Goal: Transaction & Acquisition: Purchase product/service

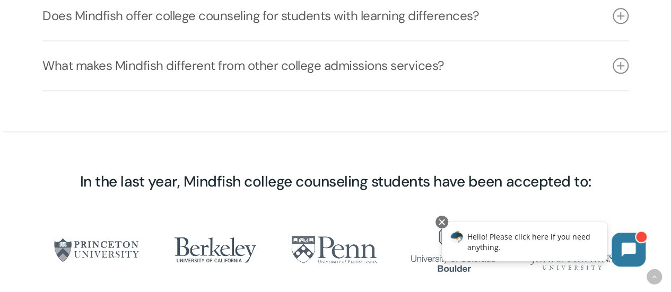
scroll to position [2387, 0]
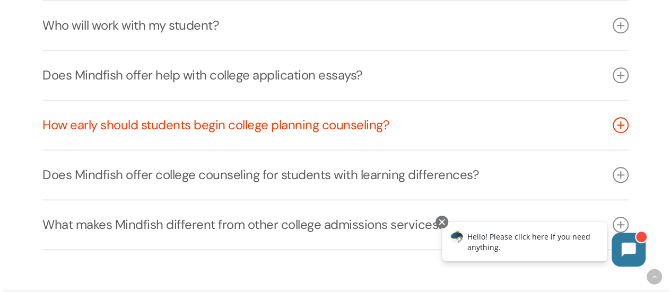
click at [221, 101] on link "How early should students begin college planning counseling?" at bounding box center [335, 125] width 586 height 49
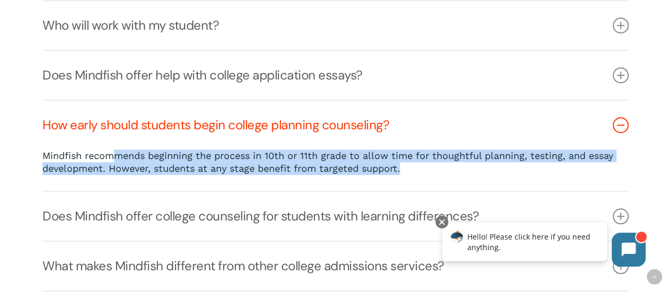
drag, startPoint x: 119, startPoint y: 84, endPoint x: 537, endPoint y: 97, distance: 418.7
click at [537, 150] on p "Mindfish recommends beginning the process in 10th or 11th grade to allow time f…" at bounding box center [335, 162] width 586 height 25
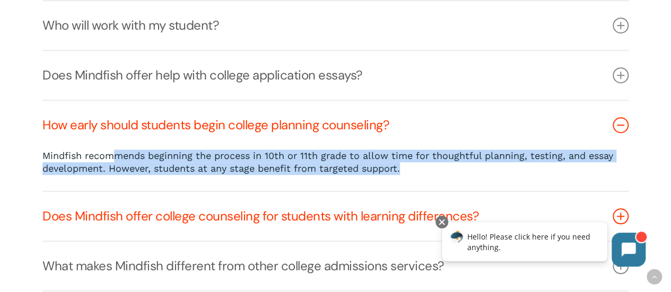
click at [203, 192] on link "Does Mindfish offer college counseling for students with learning differences?" at bounding box center [335, 216] width 586 height 49
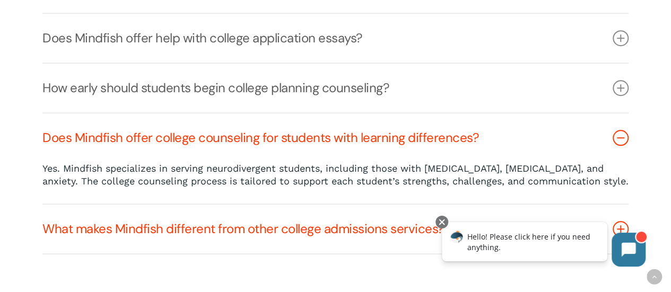
scroll to position [2440, 0]
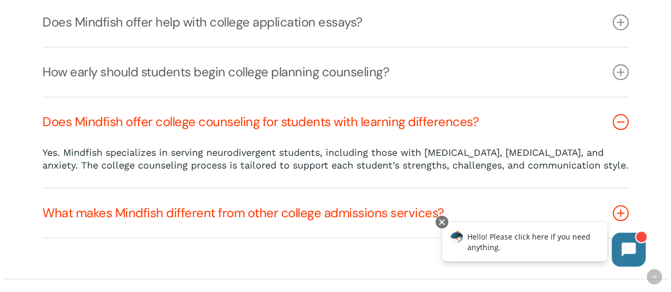
click at [255, 189] on link "What makes Mindfish different from other college admissions services?" at bounding box center [335, 213] width 586 height 49
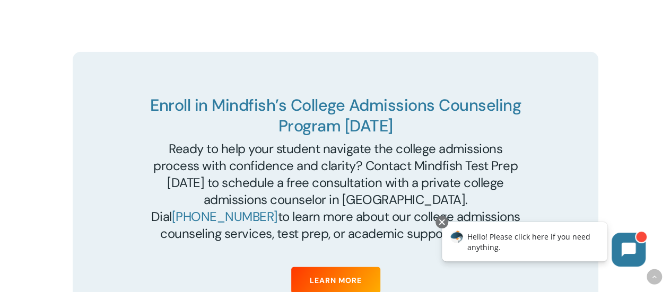
scroll to position [3766, 0]
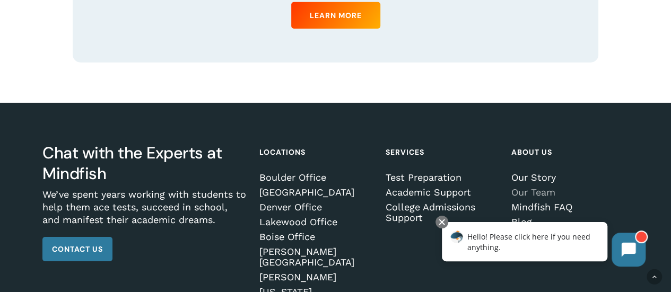
click at [537, 187] on link "Our Team" at bounding box center [568, 192] width 114 height 11
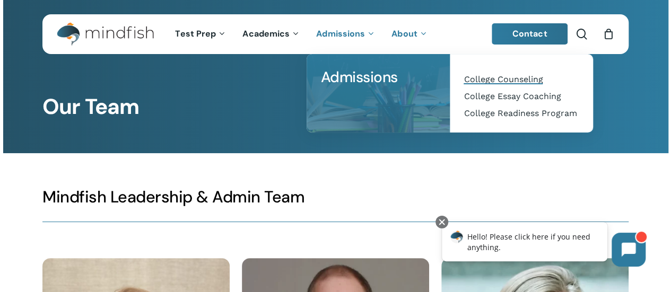
click at [491, 79] on span "College Counseling" at bounding box center [503, 79] width 79 height 10
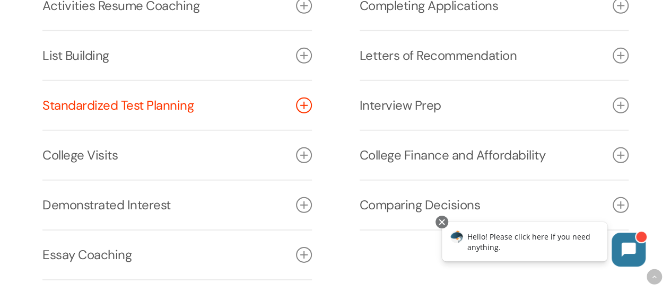
scroll to position [1485, 0]
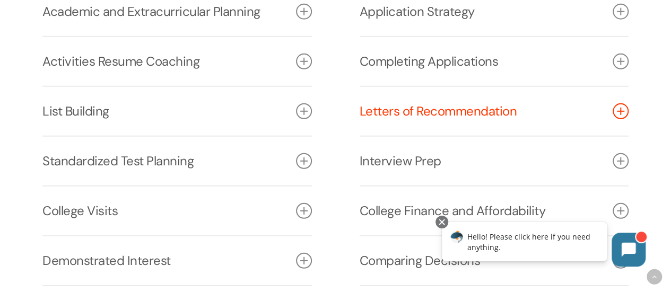
click at [384, 118] on link "Letters of Recommendation" at bounding box center [494, 111] width 269 height 49
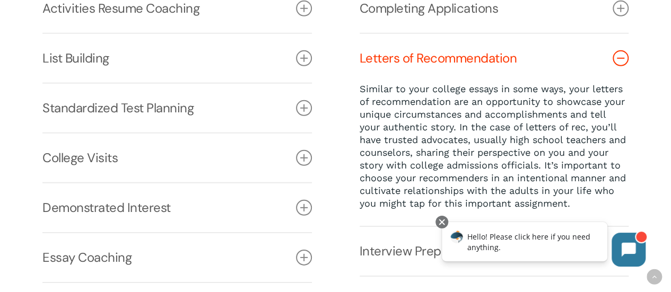
scroll to position [1591, 0]
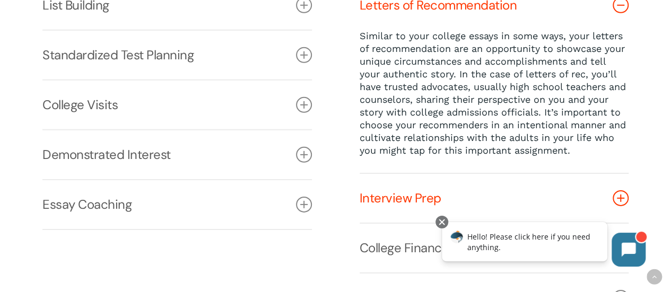
click at [386, 195] on link "Interview Prep" at bounding box center [494, 198] width 269 height 49
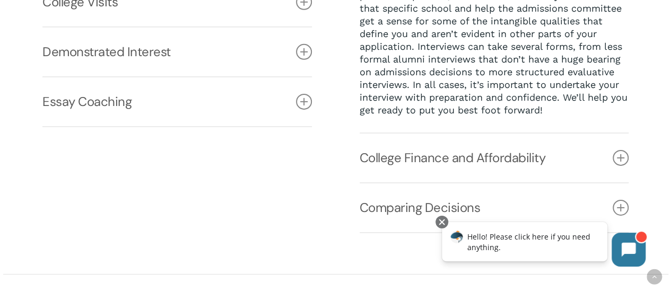
scroll to position [1750, 0]
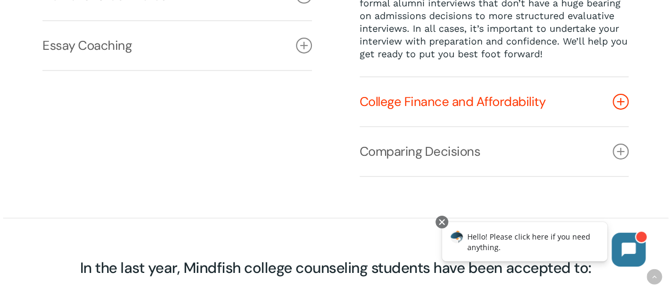
click at [413, 125] on link "College Finance and Affordability" at bounding box center [494, 101] width 269 height 49
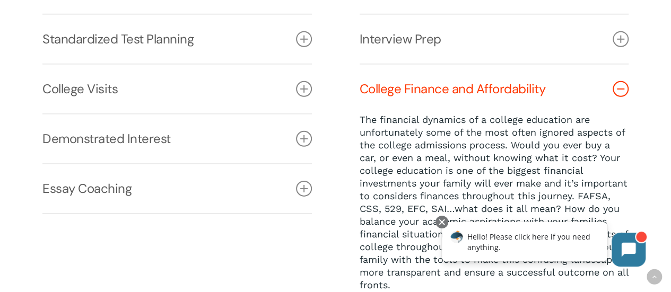
scroll to position [1660, 0]
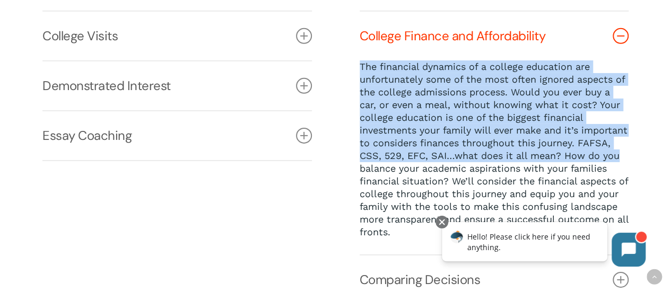
drag, startPoint x: 355, startPoint y: 71, endPoint x: 625, endPoint y: 163, distance: 284.8
click at [625, 163] on div "Application Strategy Early Decision, Early Action, Rolling Admissions, Restrict…" at bounding box center [494, 58] width 317 height 493
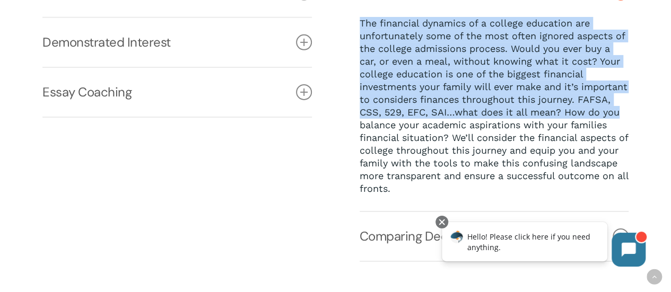
scroll to position [1713, 0]
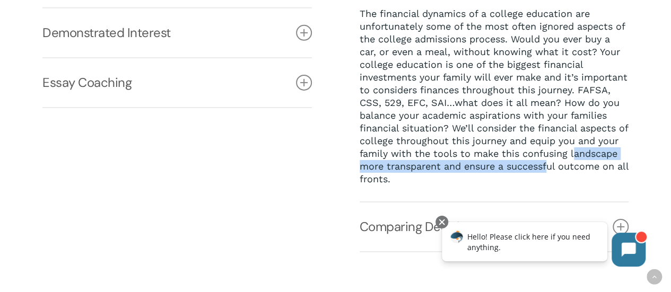
drag, startPoint x: 362, startPoint y: 172, endPoint x: 599, endPoint y: 172, distance: 237.1
click at [599, 172] on p "The financial dynamics of a college education are unfortunately some of the mos…" at bounding box center [494, 96] width 269 height 178
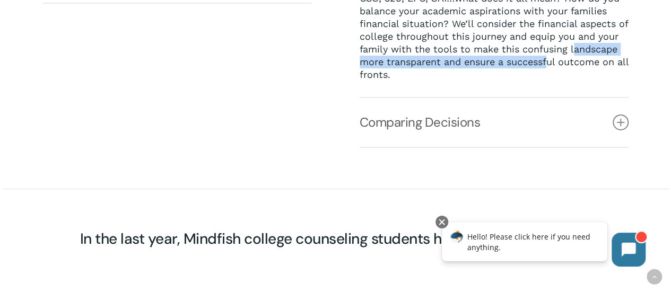
scroll to position [1819, 0]
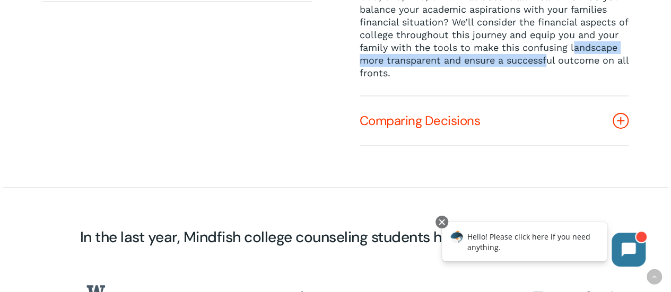
click at [439, 128] on link "Comparing Decisions" at bounding box center [494, 121] width 269 height 49
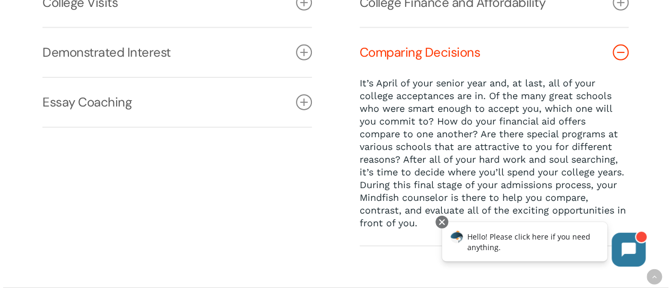
scroll to position [1710, 0]
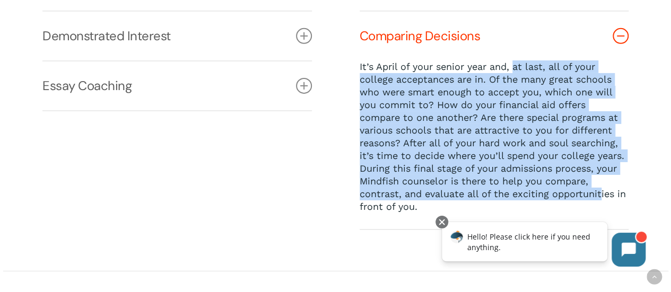
drag, startPoint x: 514, startPoint y: 74, endPoint x: 601, endPoint y: 194, distance: 148.4
click at [601, 194] on p "It’s April of your senior year and, at last, all of your college acceptances ar…" at bounding box center [494, 136] width 269 height 153
click at [235, 97] on link "Essay Coaching" at bounding box center [176, 86] width 269 height 49
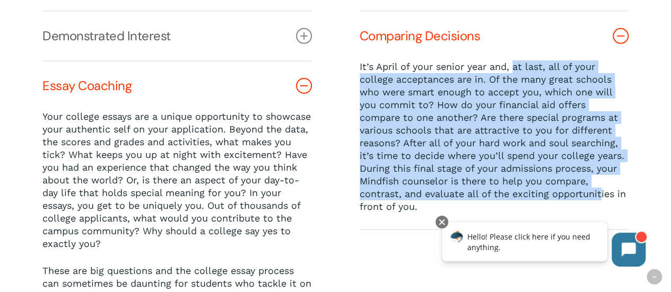
scroll to position [1657, 0]
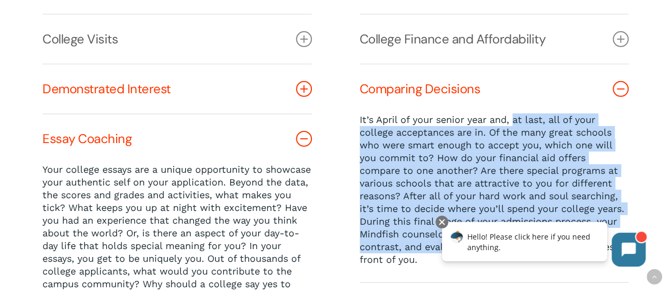
click at [166, 98] on link "Demonstrated Interest" at bounding box center [176, 89] width 269 height 49
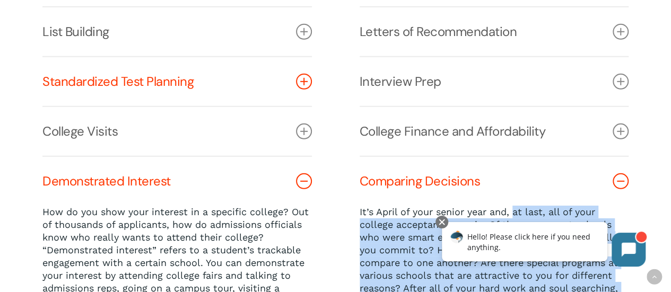
scroll to position [1551, 0]
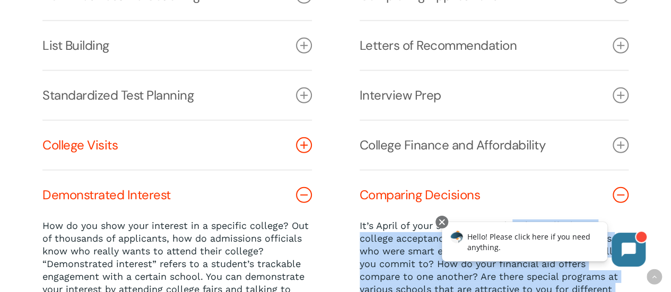
click at [188, 141] on link "College Visits" at bounding box center [176, 145] width 269 height 49
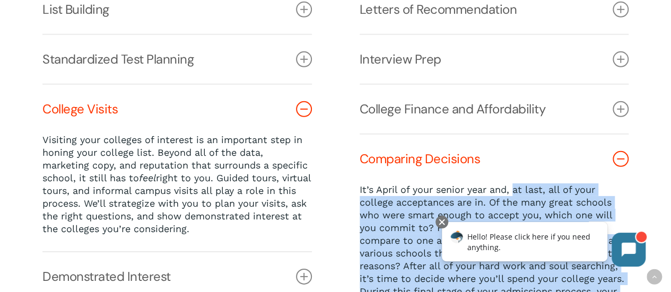
scroll to position [1604, 0]
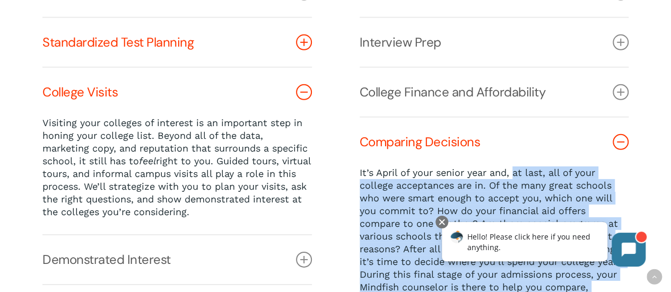
click at [195, 49] on link "Standardized Test Planning" at bounding box center [176, 42] width 269 height 49
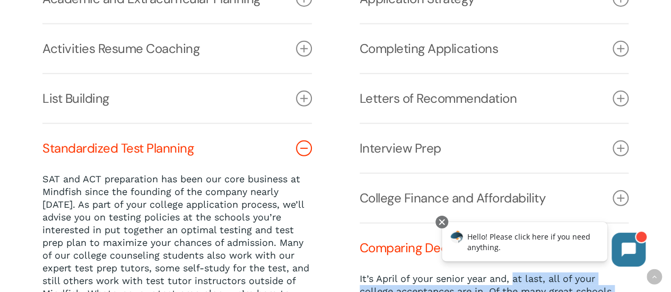
scroll to position [1498, 0]
click at [159, 105] on link "List Building" at bounding box center [176, 98] width 269 height 49
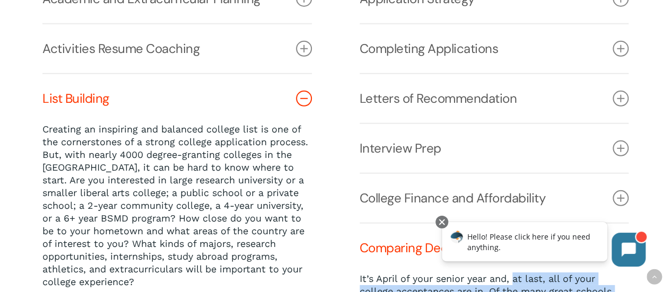
scroll to position [1445, 0]
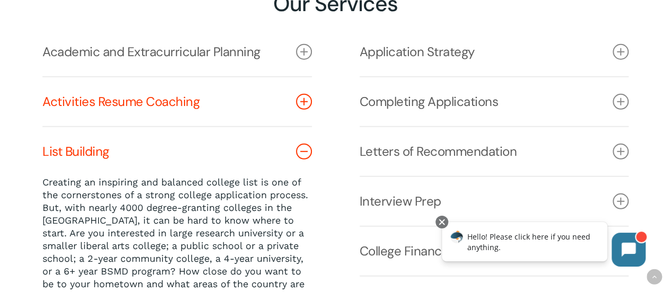
click at [189, 104] on link "Activities Resume Coaching" at bounding box center [176, 101] width 269 height 49
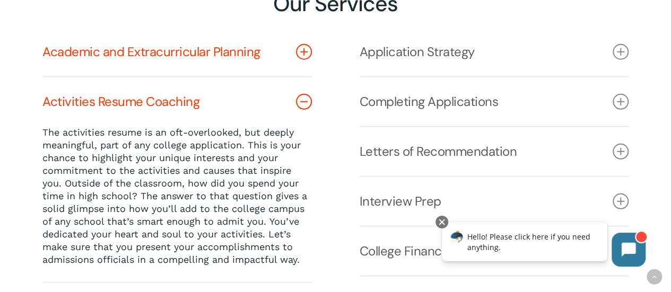
click at [230, 57] on link "Academic and Extracurricular Planning" at bounding box center [176, 52] width 269 height 49
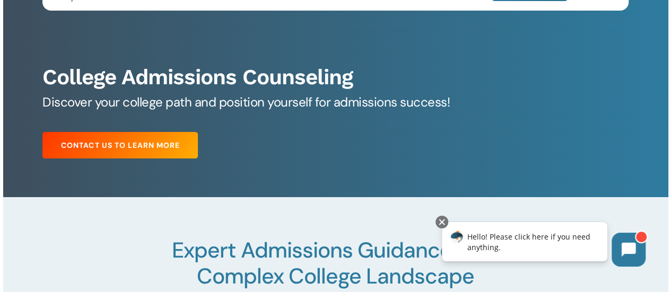
scroll to position [0, 0]
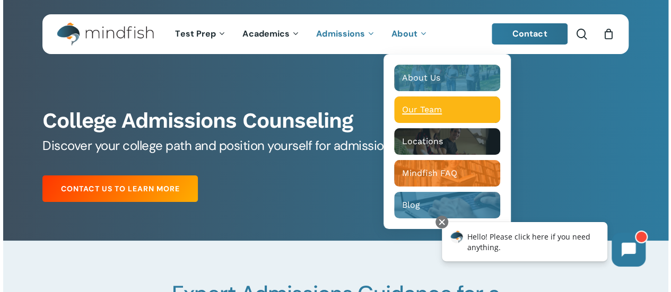
click at [421, 106] on span "Our Team" at bounding box center [422, 109] width 40 height 10
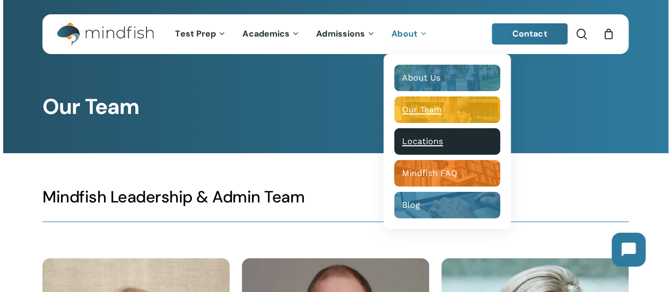
click at [408, 140] on span "Locations" at bounding box center [422, 141] width 41 height 10
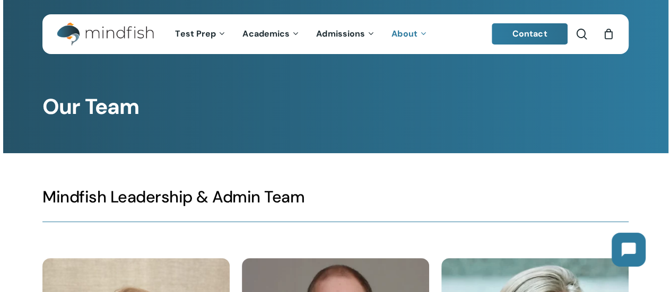
scroll to position [212, 0]
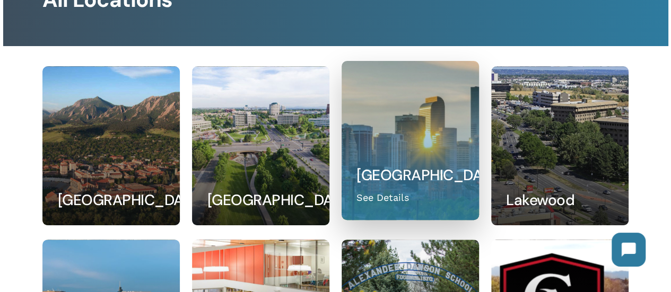
scroll to position [106, 0]
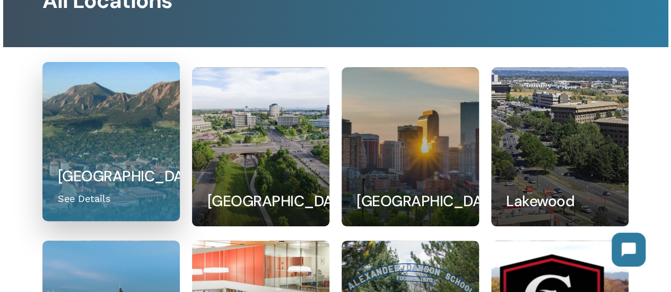
click at [104, 155] on link at bounding box center [111, 142] width 136 height 158
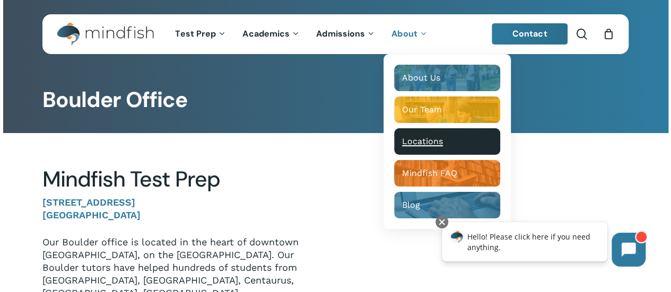
click at [417, 140] on span "Locations" at bounding box center [422, 141] width 41 height 10
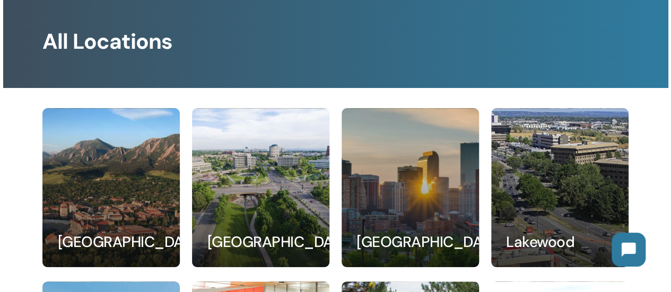
scroll to position [159, 0]
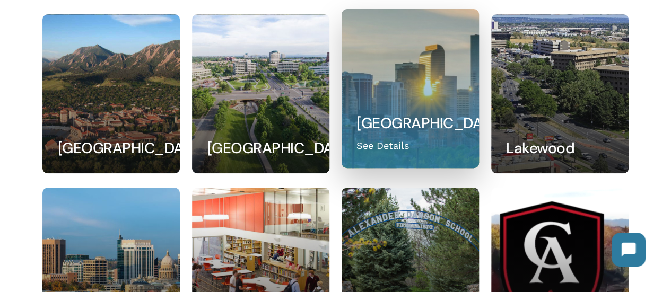
click at [397, 128] on link at bounding box center [410, 89] width 136 height 158
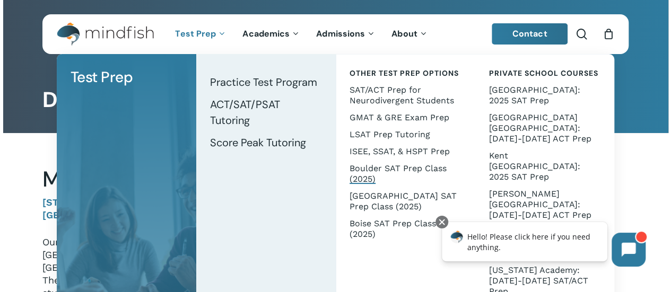
click at [378, 170] on span "Boulder SAT Prep Class (2025)" at bounding box center [398, 173] width 97 height 21
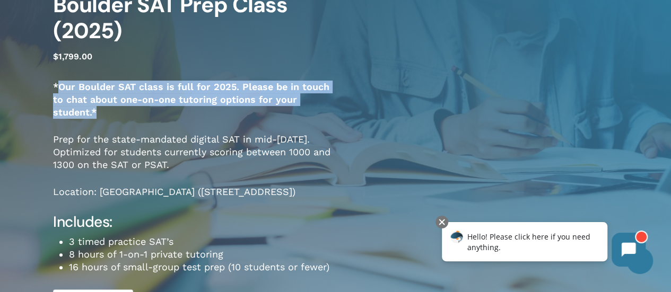
drag, startPoint x: 60, startPoint y: 88, endPoint x: 300, endPoint y: 107, distance: 240.5
click at [300, 107] on p "*Our Boulder SAT class is full for 2025. Please be in touch to chat about one-o…" at bounding box center [194, 107] width 283 height 53
drag, startPoint x: 58, startPoint y: 142, endPoint x: 306, endPoint y: 166, distance: 248.3
click at [326, 166] on p "Prep for the state-mandated digital SAT in mid-[DATE]. Optimized for students c…" at bounding box center [194, 159] width 283 height 53
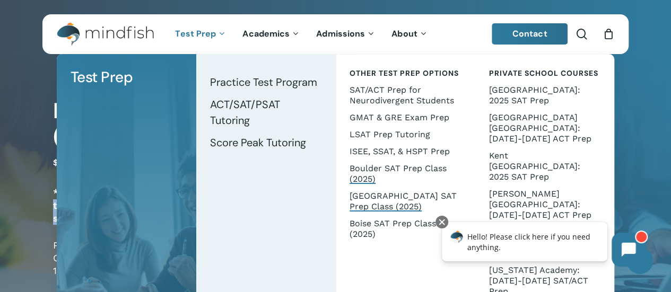
click at [391, 194] on span "[GEOGRAPHIC_DATA] SAT Prep Class (2025)" at bounding box center [403, 201] width 107 height 21
click at [401, 223] on span "Boise SAT Prep Class (2025)" at bounding box center [393, 229] width 86 height 21
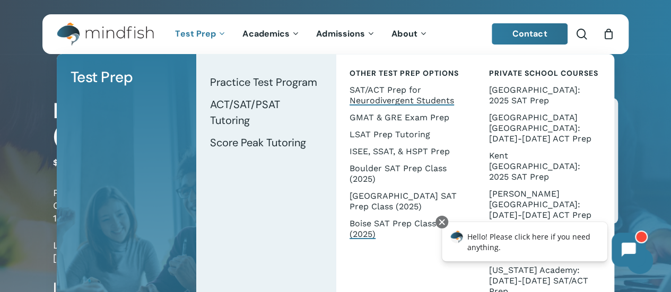
click at [391, 93] on span "SAT/ACT Prep for Neurodivergent Students" at bounding box center [402, 95] width 104 height 21
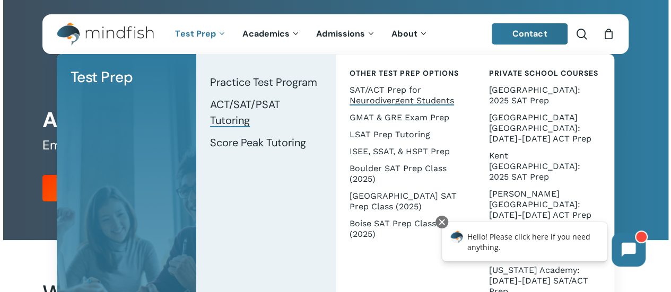
click at [265, 104] on span "ACT/SAT/PSAT Tutoring" at bounding box center [245, 113] width 70 height 30
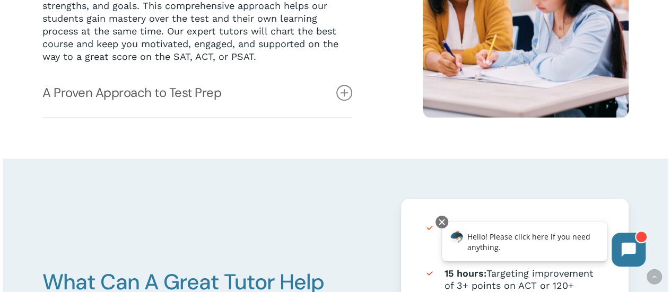
scroll to position [318, 0]
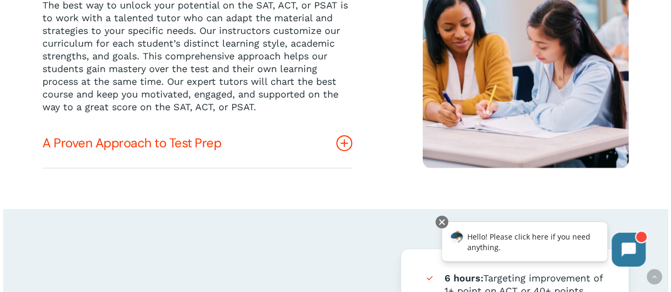
click at [267, 146] on link "A Proven Approach to Test Prep" at bounding box center [197, 143] width 310 height 49
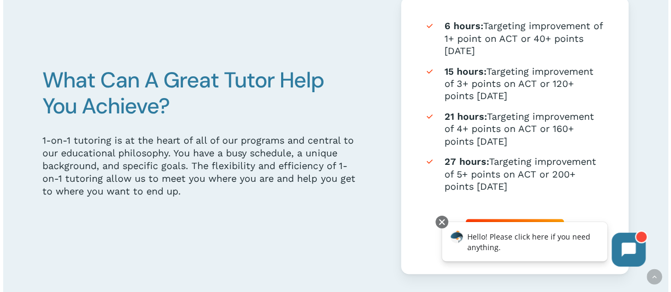
scroll to position [796, 0]
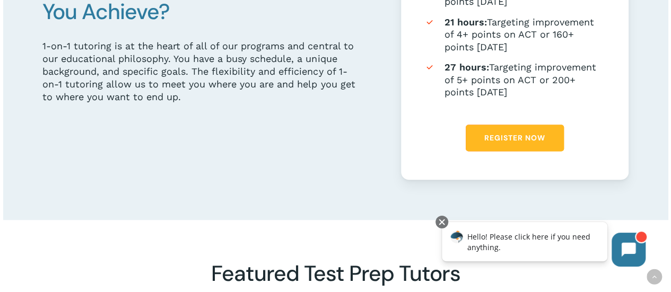
click at [503, 143] on span "Register Now" at bounding box center [514, 138] width 61 height 11
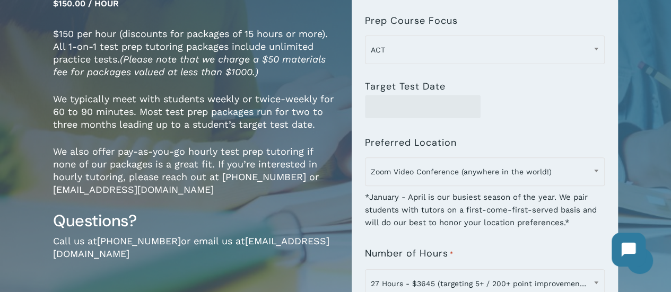
scroll to position [106, 0]
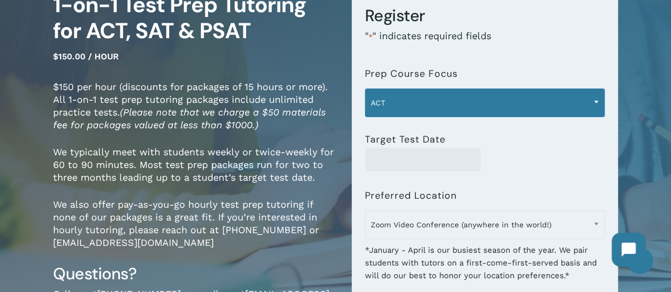
click at [399, 96] on span "ACT" at bounding box center [484, 103] width 239 height 22
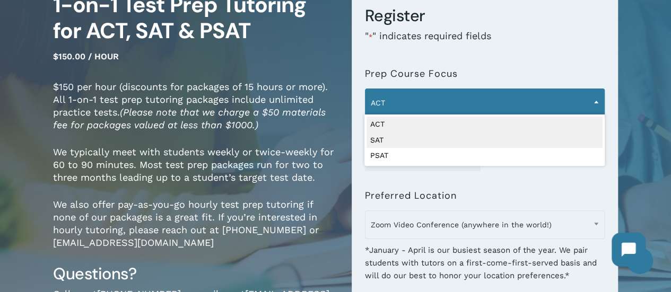
select select "***"
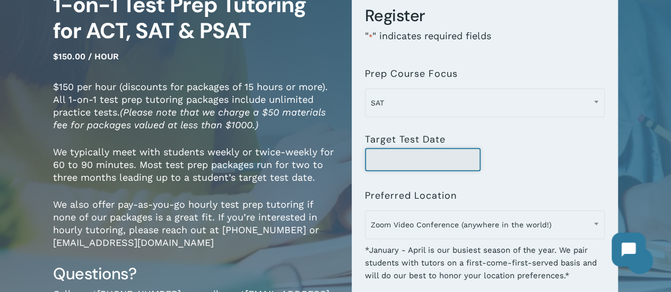
click at [425, 166] on input "Target Test Date" at bounding box center [423, 159] width 116 height 23
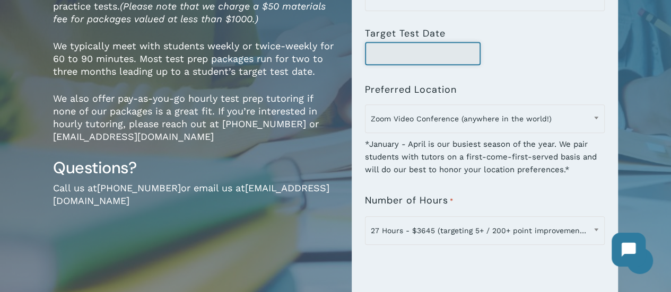
scroll to position [265, 0]
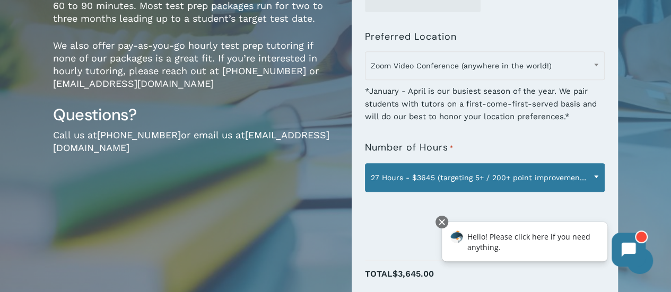
click at [465, 178] on span "27 Hours - $3645 (targeting 5+ / 200+ point improvement on ACT / SAT; reg. $405…" at bounding box center [484, 178] width 239 height 22
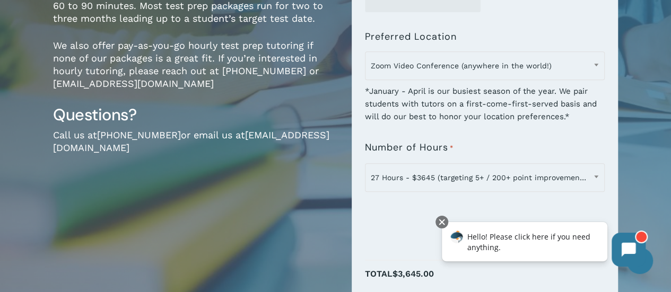
click at [295, 217] on div "1-on-1 Test Prep Tutoring for ACT, SAT & PSAT $150.00 / hour $150 per hour (dis…" at bounding box center [194, 110] width 283 height 555
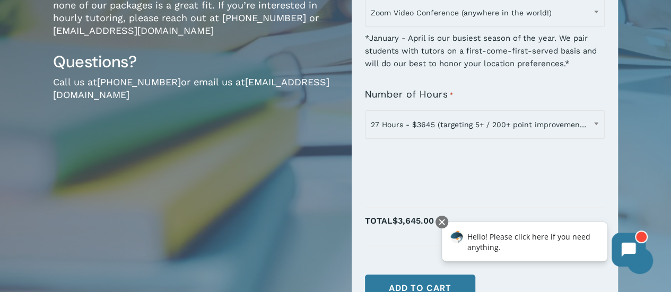
scroll to position [212, 0]
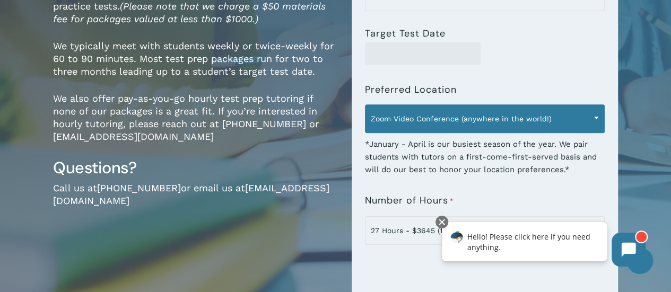
click at [420, 116] on span "Zoom Video Conference (anywhere in the world!)" at bounding box center [484, 119] width 239 height 22
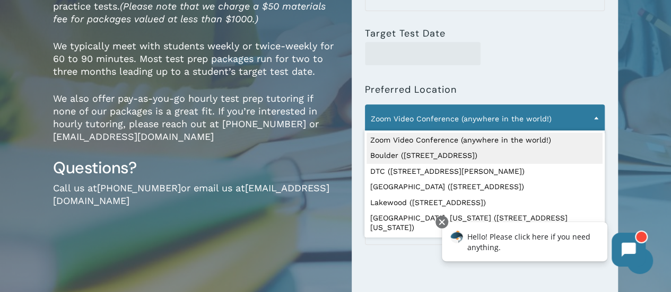
select select "**********"
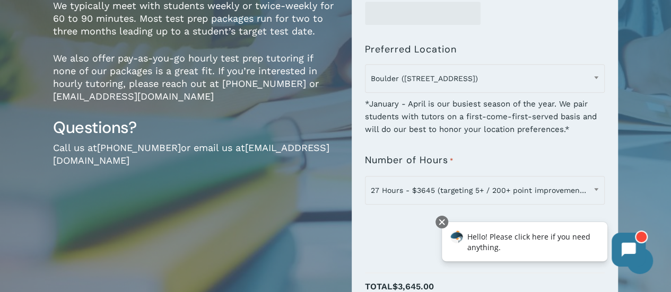
scroll to position [318, 0]
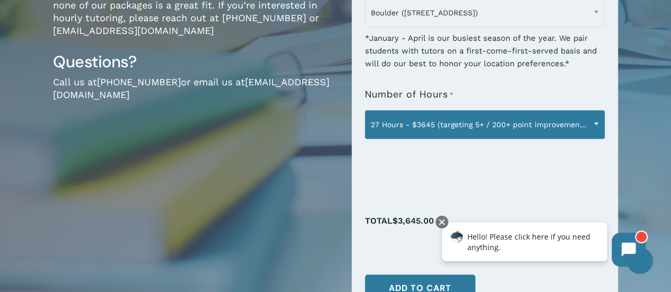
click at [546, 125] on span "27 Hours - $3645 (targeting 5+ / 200+ point improvement on ACT / SAT; reg. $405…" at bounding box center [484, 125] width 239 height 22
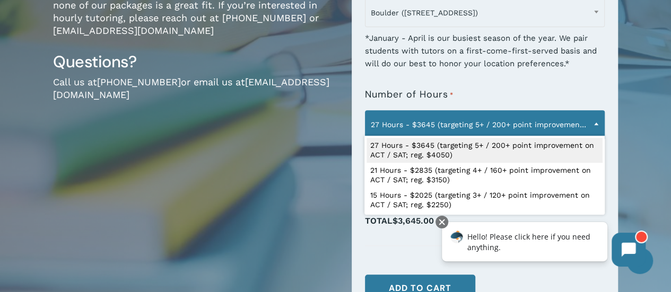
click at [630, 131] on div "1-on-1 Test Prep Tutoring for ACT, SAT & PSAT $150.00 / hour $150 per hour (dis…" at bounding box center [335, 57] width 671 height 622
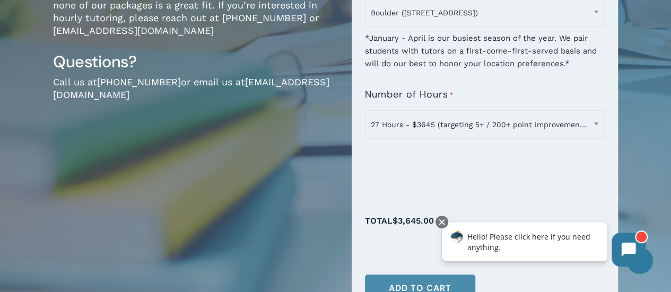
click at [420, 284] on button "Add to cart" at bounding box center [420, 289] width 110 height 28
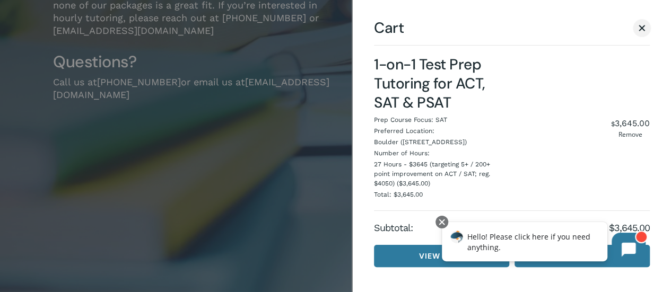
scroll to position [3, 0]
drag, startPoint x: 444, startPoint y: 221, endPoint x: 446, endPoint y: 229, distance: 8.2
click at [444, 221] on div at bounding box center [441, 222] width 13 height 13
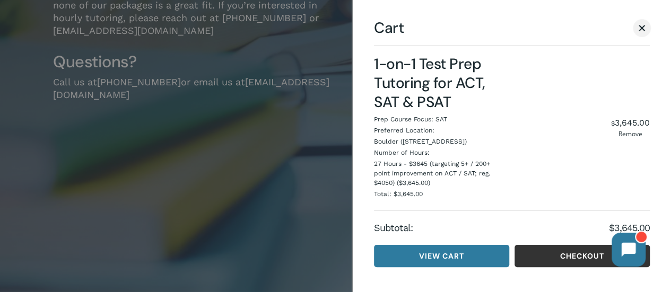
click at [571, 255] on link "Checkout" at bounding box center [582, 256] width 135 height 22
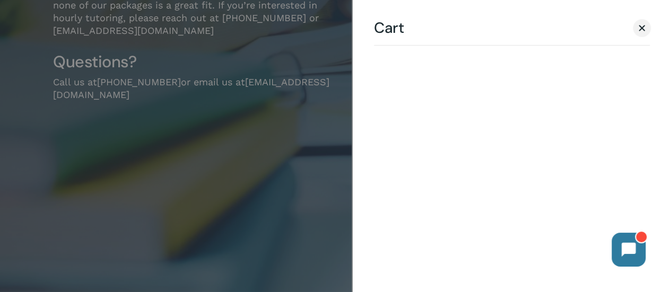
scroll to position [317, 0]
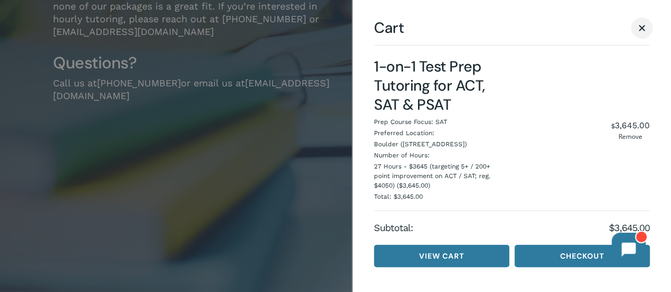
click at [640, 26] on span "Cart" at bounding box center [642, 28] width 6 height 6
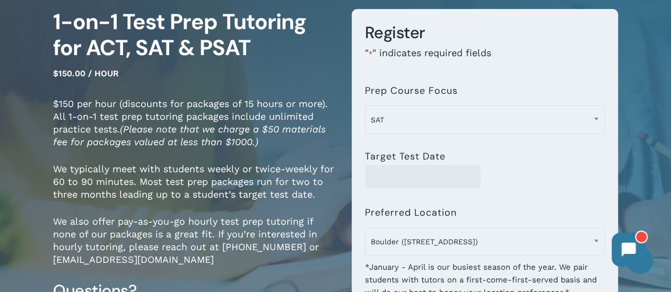
scroll to position [105, 0]
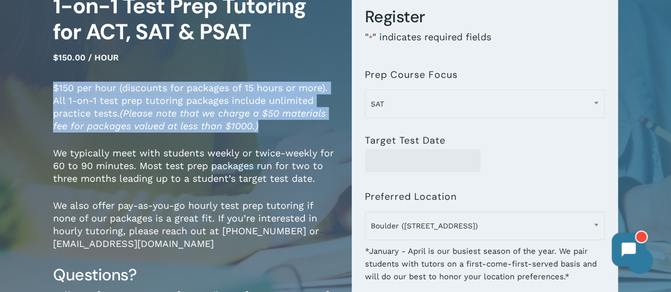
drag, startPoint x: 53, startPoint y: 87, endPoint x: 272, endPoint y: 127, distance: 222.2
click at [272, 127] on p "$150 per hour (discounts for packages of 15 hours or more). All 1-on-1 test pre…" at bounding box center [194, 114] width 283 height 65
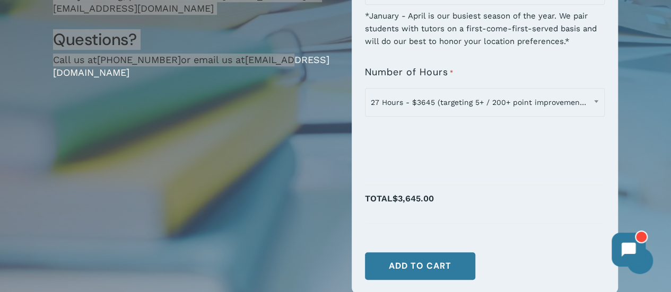
drag, startPoint x: 54, startPoint y: 154, endPoint x: 285, endPoint y: 168, distance: 231.1
click at [285, 168] on div "1-on-1 Test Prep Tutoring for ACT, SAT & PSAT $150.00 / hour $150 per hour (dis…" at bounding box center [194, 35] width 283 height 555
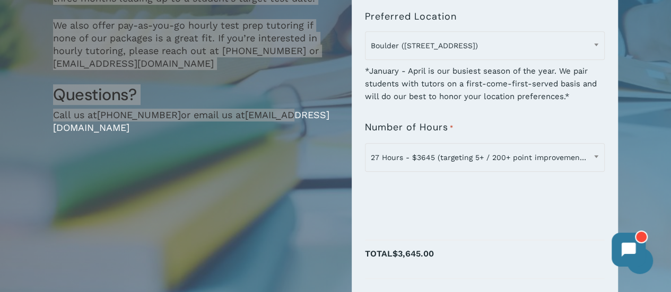
scroll to position [181, 0]
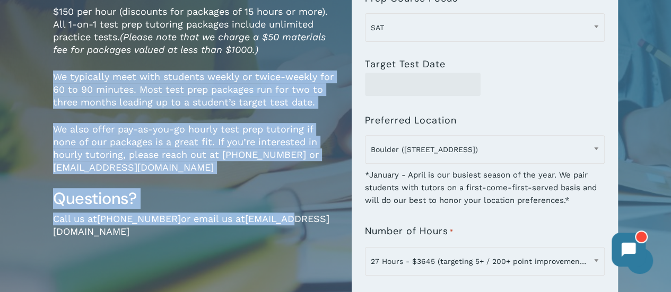
click at [205, 108] on p "We typically meet with students weekly or twice-weekly for 60 to 90 minutes. Mo…" at bounding box center [194, 97] width 283 height 53
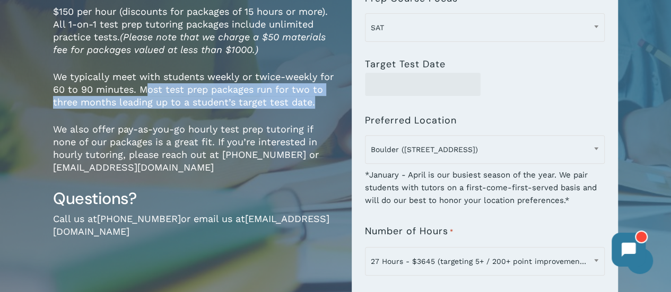
drag, startPoint x: 146, startPoint y: 90, endPoint x: 316, endPoint y: 104, distance: 170.8
click at [316, 104] on p "We typically meet with students weekly or twice-weekly for 60 to 90 minutes. Mo…" at bounding box center [194, 97] width 283 height 53
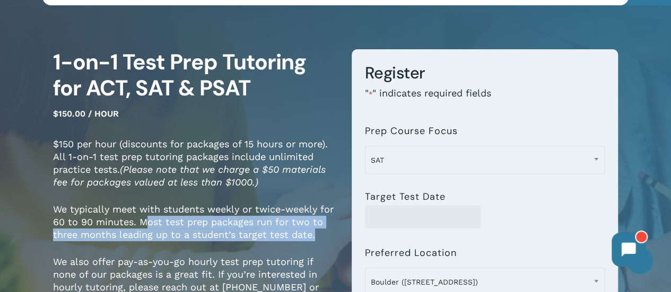
scroll to position [0, 0]
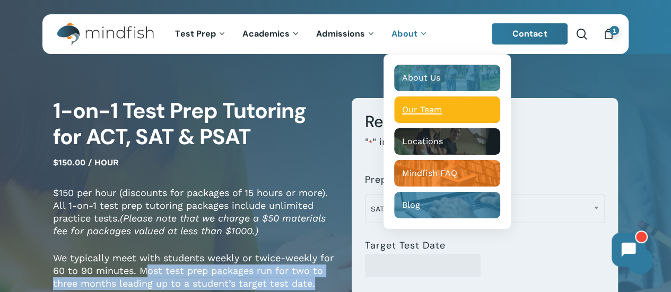
click at [420, 111] on span "Our Team" at bounding box center [422, 109] width 40 height 10
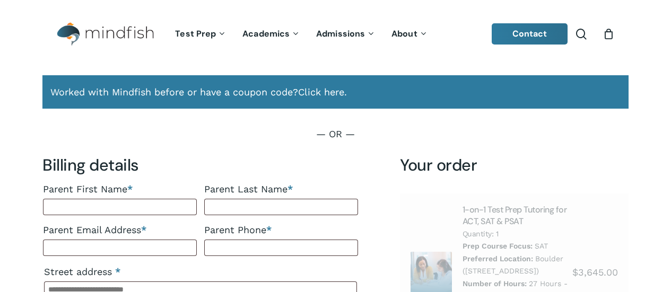
select select "**"
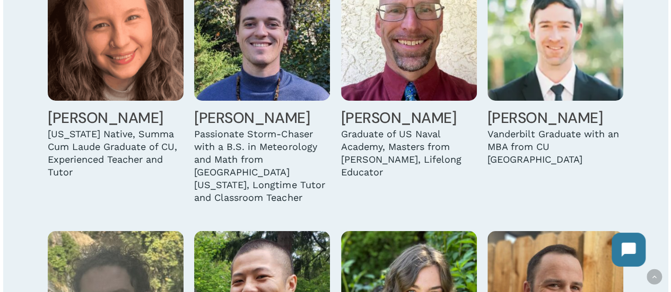
scroll to position [1910, 0]
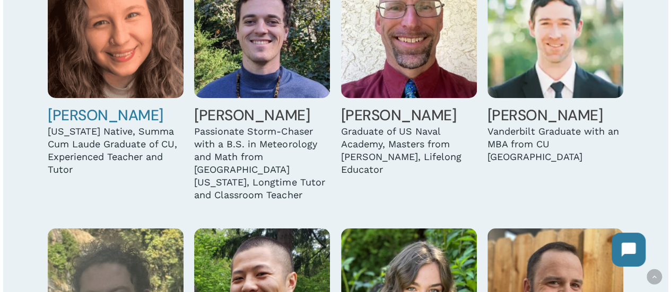
click at [115, 57] on img at bounding box center [116, 30] width 136 height 136
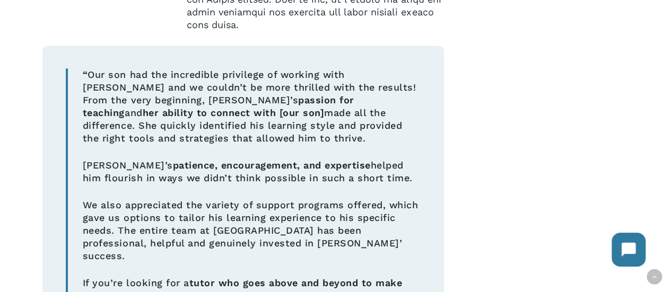
scroll to position [229, 0]
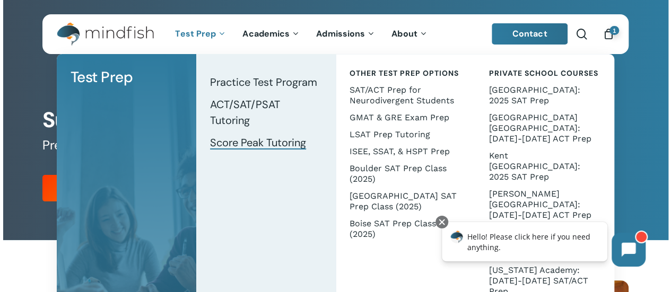
click at [245, 143] on span "Score Peak Tutoring" at bounding box center [258, 143] width 96 height 14
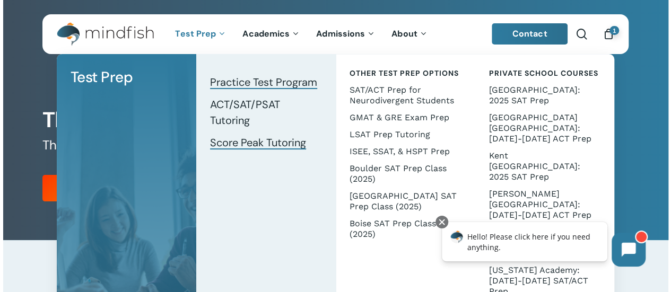
click at [233, 82] on span "Practice Test Program" at bounding box center [263, 82] width 107 height 14
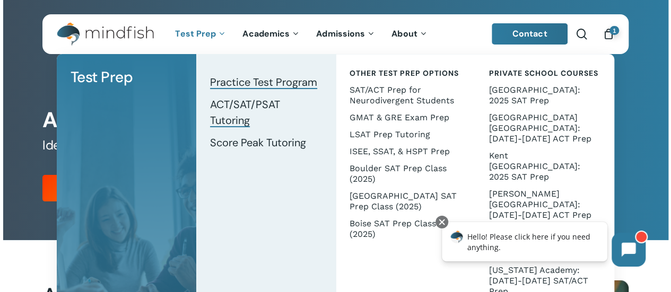
click at [267, 102] on span "ACT/SAT/PSAT Tutoring" at bounding box center [245, 113] width 70 height 30
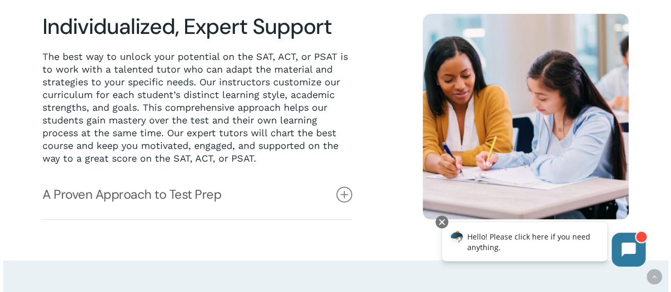
scroll to position [265, 0]
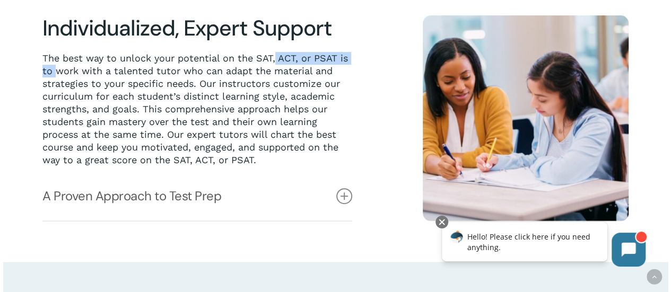
drag, startPoint x: 55, startPoint y: 66, endPoint x: 273, endPoint y: 58, distance: 218.1
click at [273, 58] on p "The best way to unlock your potential on the SAT, ACT, or PSAT is to work with …" at bounding box center [196, 109] width 309 height 115
click at [163, 71] on p "The best way to unlock your potential on the SAT, ACT, or PSAT is to work with …" at bounding box center [196, 109] width 309 height 115
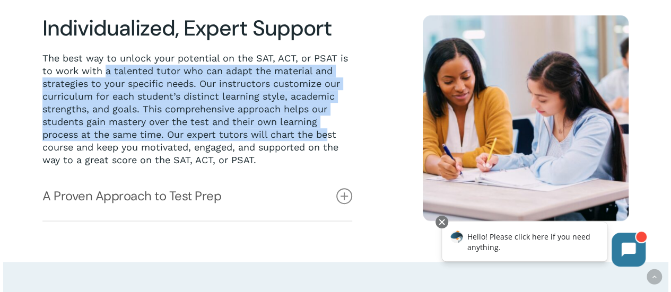
drag, startPoint x: 105, startPoint y: 74, endPoint x: 330, endPoint y: 142, distance: 234.8
click at [330, 142] on p "The best way to unlock your potential on the SAT, ACT, or PSAT is to work with …" at bounding box center [196, 109] width 309 height 115
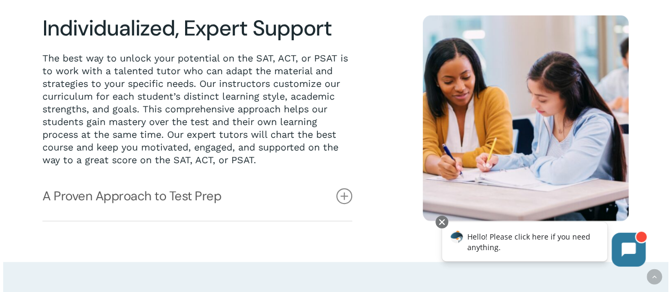
click at [358, 199] on div "Individualized, Expert Support The best way to unlock your potential on the SAT…" at bounding box center [208, 118] width 333 height 206
click at [352, 199] on div "Individualized, Expert Support The best way to unlock your potential on the SAT…" at bounding box center [208, 118] width 333 height 206
click at [348, 199] on icon at bounding box center [344, 196] width 16 height 16
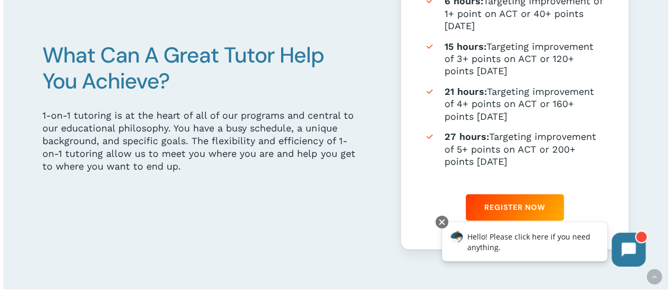
scroll to position [743, 0]
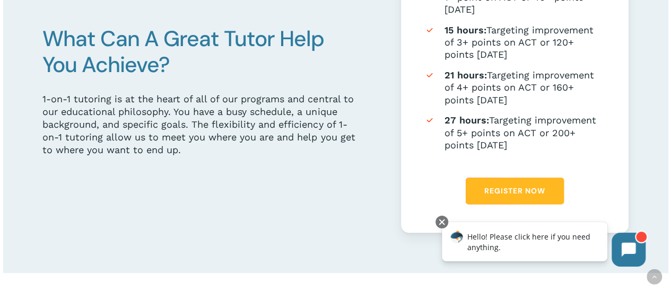
click at [533, 196] on span "Register Now" at bounding box center [514, 191] width 61 height 11
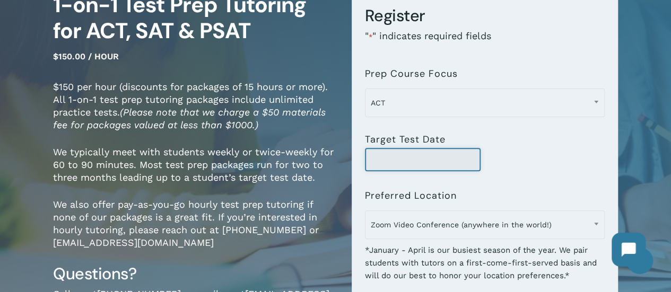
click at [416, 163] on input "Target Test Date" at bounding box center [423, 159] width 116 height 23
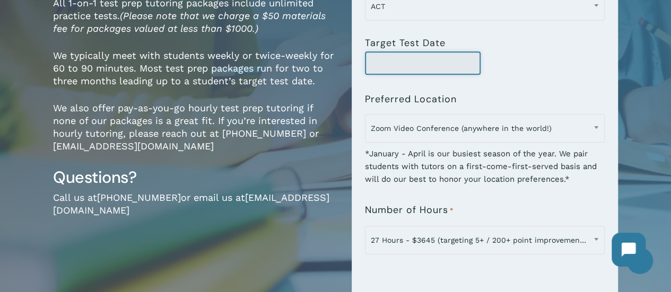
scroll to position [212, 0]
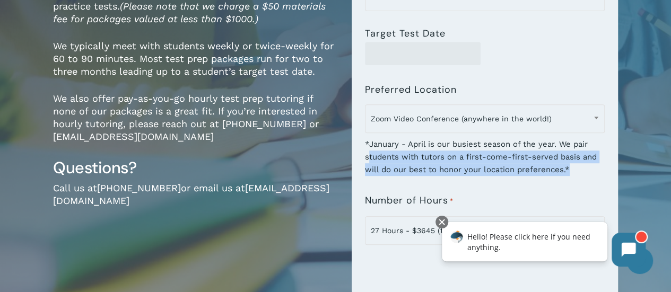
drag, startPoint x: 368, startPoint y: 158, endPoint x: 585, endPoint y: 168, distance: 217.7
click at [587, 168] on div "*January - April is our busiest season of the year. We pair students with tutor…" at bounding box center [485, 153] width 240 height 45
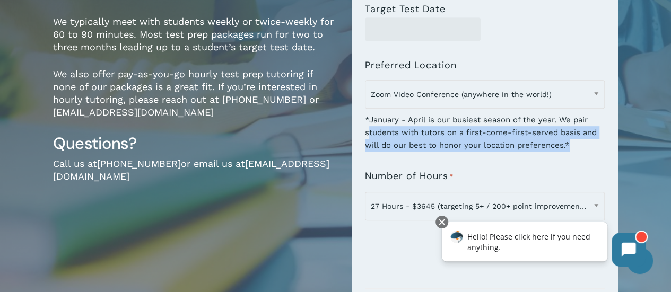
scroll to position [0, 0]
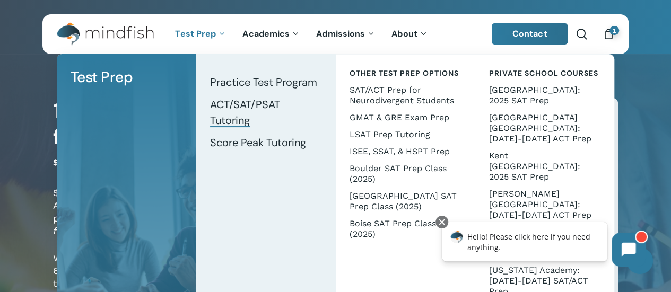
click at [249, 100] on span "ACT/SAT/PSAT Tutoring" at bounding box center [245, 113] width 70 height 30
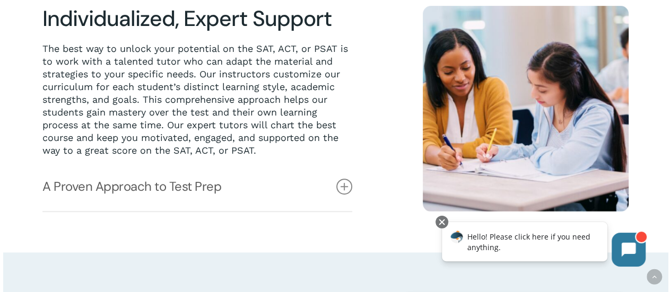
scroll to position [265, 0]
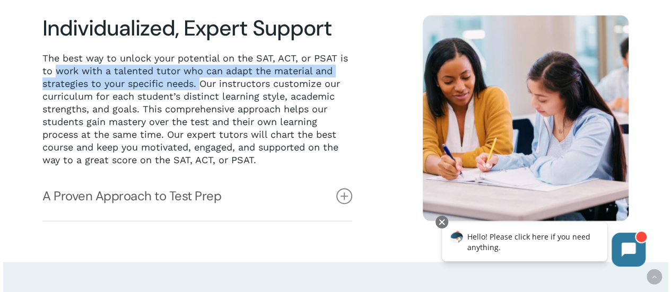
drag, startPoint x: 56, startPoint y: 72, endPoint x: 203, endPoint y: 82, distance: 147.8
click at [203, 82] on p "The best way to unlock your potential on the SAT, ACT, or PSAT is to work with …" at bounding box center [196, 109] width 309 height 115
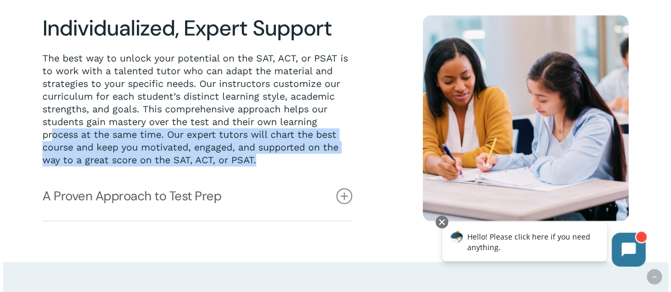
drag, startPoint x: 50, startPoint y: 136, endPoint x: 366, endPoint y: 156, distance: 316.2
click at [366, 156] on div "Individualized, Expert Support The best way to unlock your potential on the SAT…" at bounding box center [208, 118] width 333 height 206
click at [338, 193] on icon at bounding box center [344, 196] width 16 height 16
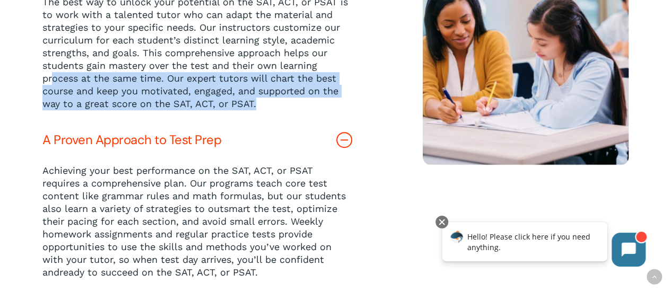
scroll to position [424, 0]
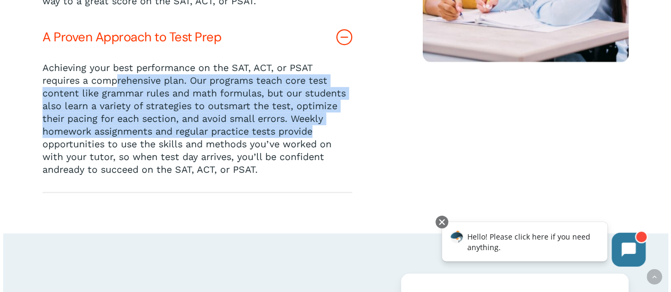
drag, startPoint x: 116, startPoint y: 85, endPoint x: 325, endPoint y: 133, distance: 214.5
click at [325, 133] on p "Achieving your best performance on the SAT, ACT, or PSAT requires a comprehensi…" at bounding box center [197, 119] width 310 height 115
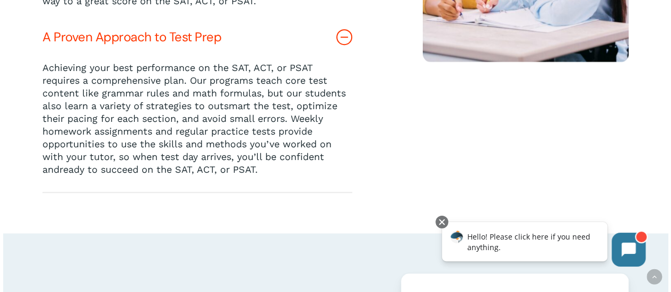
click at [65, 76] on p "Achieving your best performance on the SAT, ACT, or PSAT requires a comprehensi…" at bounding box center [197, 119] width 310 height 115
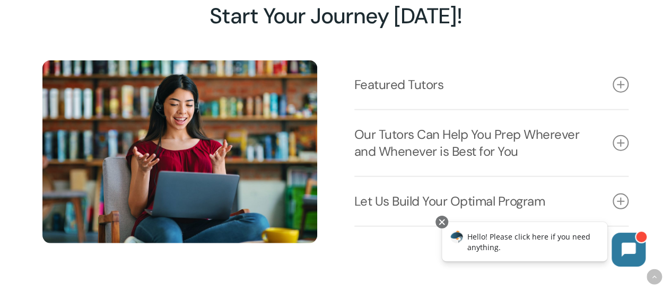
scroll to position [1379, 0]
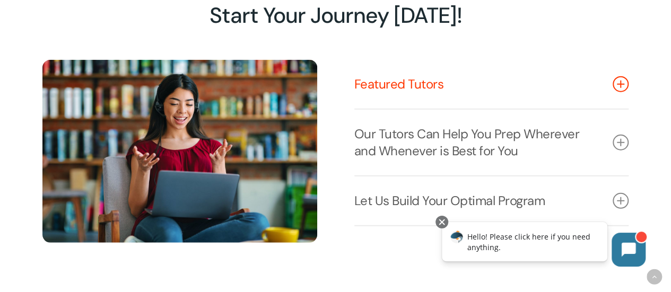
click at [361, 94] on link "Featured Tutors" at bounding box center [491, 84] width 275 height 49
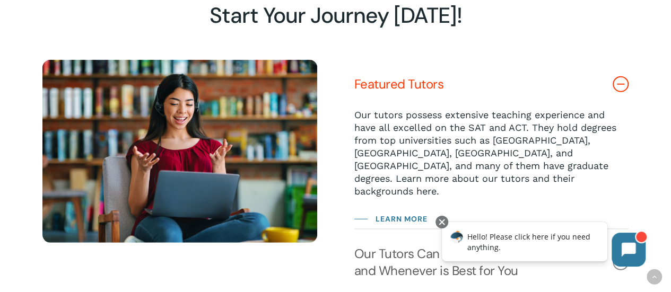
click at [362, 90] on link "Featured Tutors" at bounding box center [491, 84] width 275 height 49
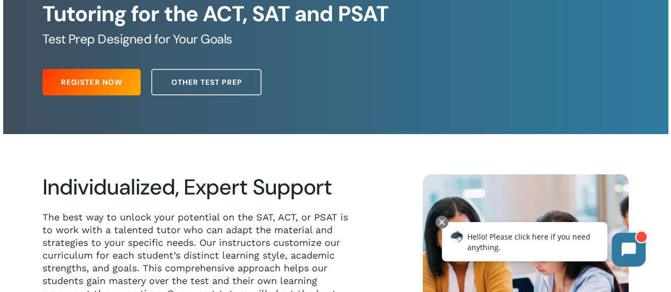
scroll to position [0, 0]
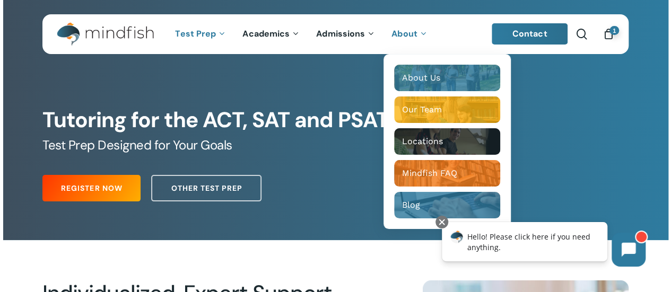
click at [548, 137] on div "Tutoring for the ACT, SAT and PSAT Test Prep Designed for Your Goals" at bounding box center [335, 131] width 586 height 46
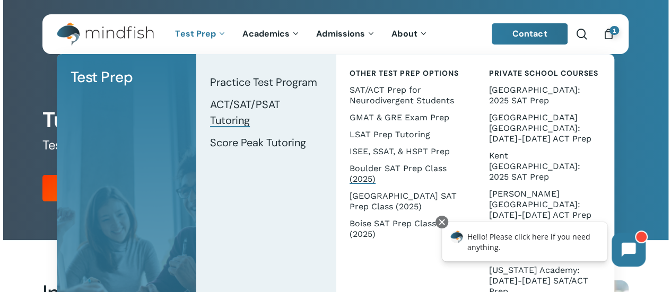
click at [390, 168] on span "Boulder SAT Prep Class (2025)" at bounding box center [398, 173] width 97 height 21
click at [267, 103] on span "ACT/SAT/PSAT Tutoring" at bounding box center [245, 113] width 70 height 30
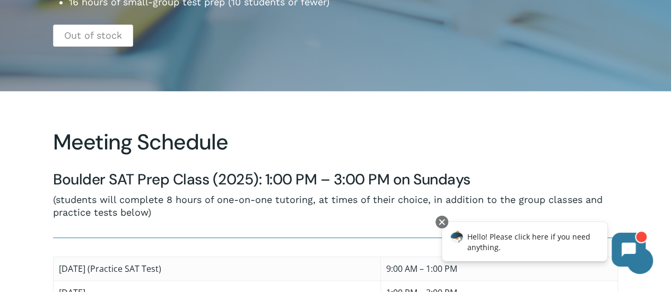
scroll to position [424, 0]
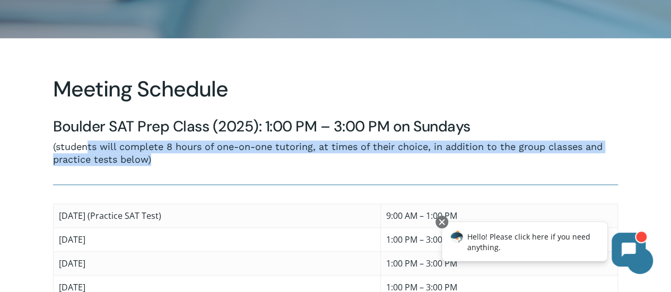
drag, startPoint x: 86, startPoint y: 149, endPoint x: 235, endPoint y: 153, distance: 149.1
click at [235, 153] on p "(students will complete 8 hours of one-on-one tutoring, at times of their choic…" at bounding box center [335, 153] width 565 height 25
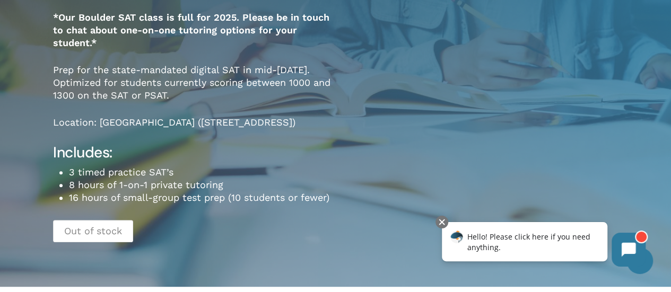
scroll to position [159, 0]
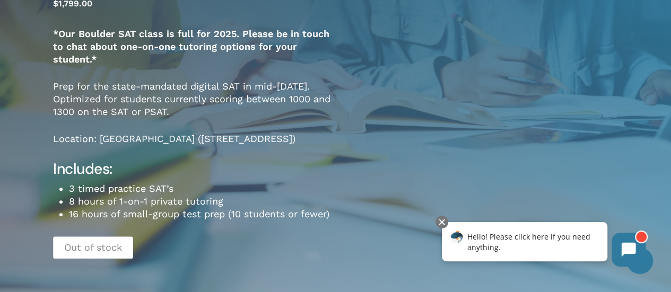
click at [117, 247] on p "Out of stock" at bounding box center [93, 248] width 80 height 22
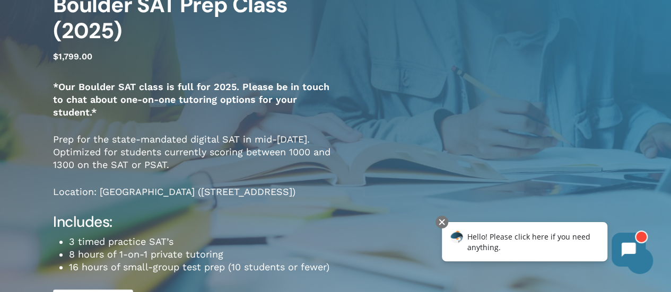
scroll to position [0, 0]
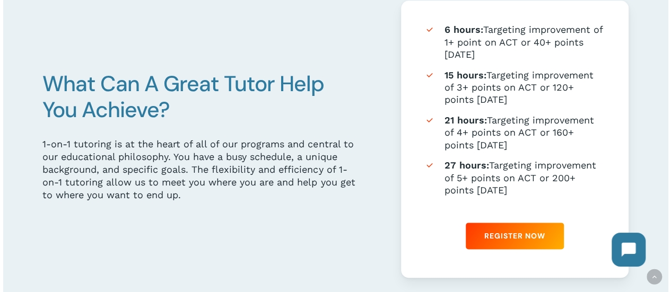
scroll to position [583, 0]
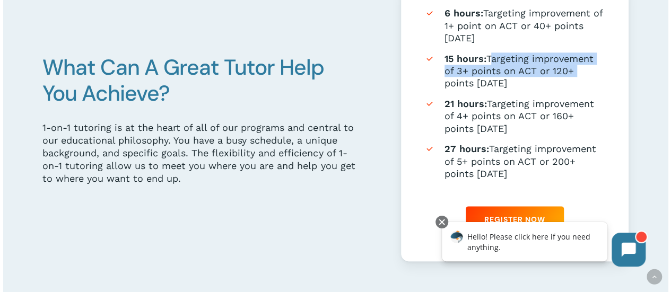
drag, startPoint x: 490, startPoint y: 62, endPoint x: 577, endPoint y: 73, distance: 87.7
click at [577, 73] on li "15 hours: Targeting improvement of 3+ points on ACT or 120+ points on SAT" at bounding box center [514, 71] width 181 height 37
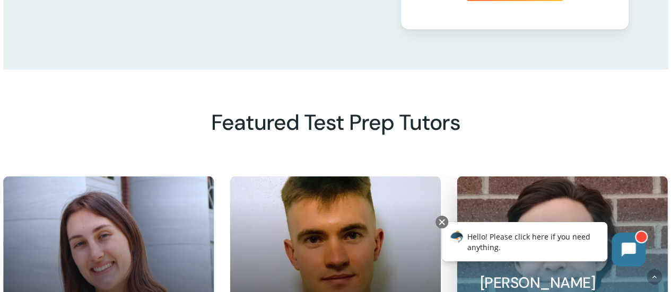
scroll to position [743, 0]
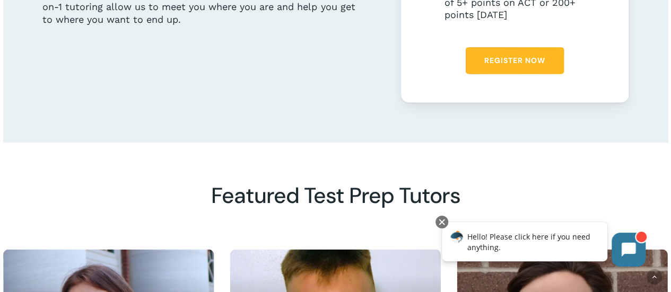
click at [504, 66] on span "Register Now" at bounding box center [514, 60] width 61 height 11
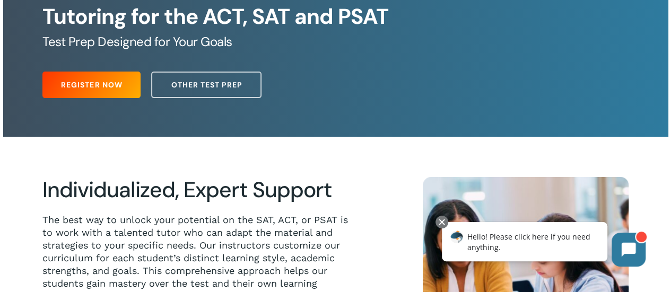
scroll to position [0, 0]
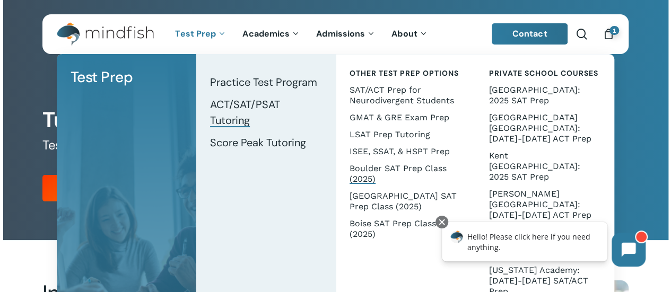
click at [393, 167] on span "Boulder SAT Prep Class (2025)" at bounding box center [398, 173] width 97 height 21
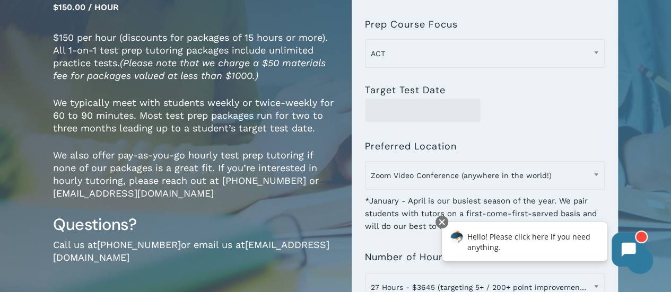
scroll to position [212, 0]
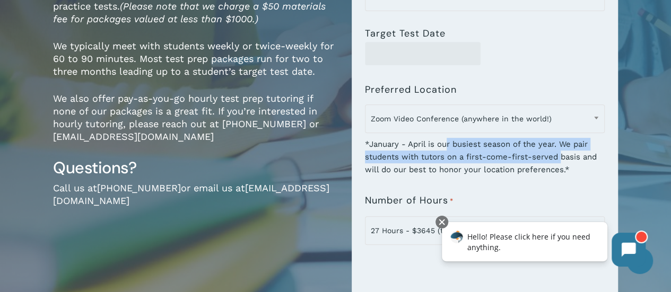
drag, startPoint x: 448, startPoint y: 149, endPoint x: 562, endPoint y: 158, distance: 114.4
click at [562, 158] on div "*January - April is our busiest season of the year. We pair students with tutor…" at bounding box center [485, 153] width 240 height 45
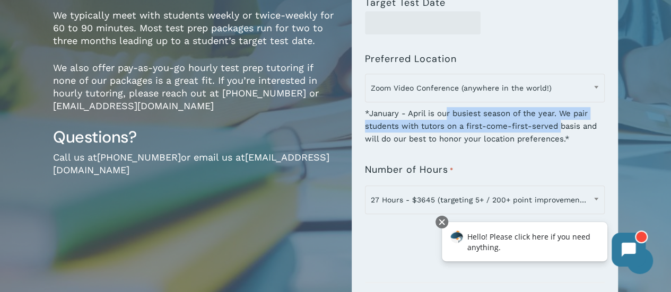
scroll to position [159, 0]
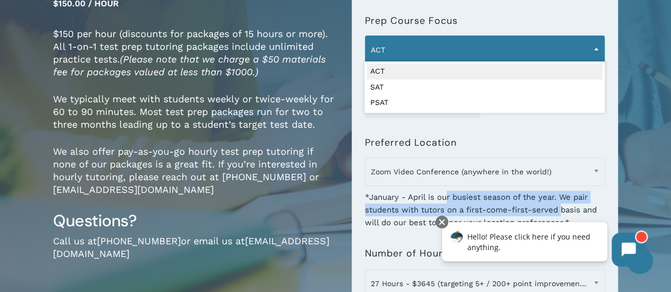
click at [440, 55] on span "ACT" at bounding box center [484, 50] width 239 height 22
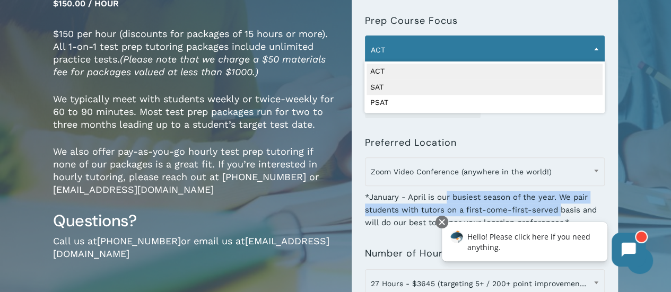
select select "***"
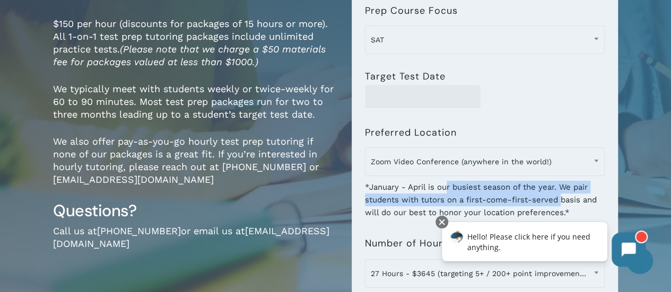
scroll to position [265, 0]
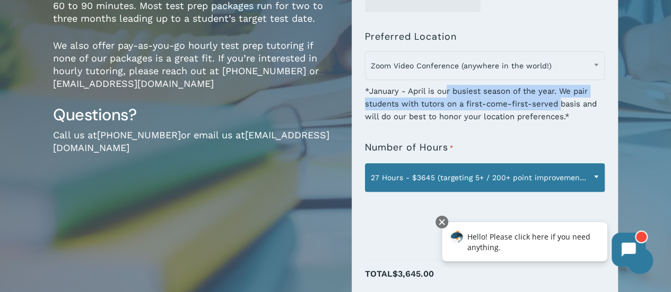
click at [421, 171] on span "27 Hours - $3645 (targeting 5+ / 200+ point improvement on ACT / SAT; reg. $405…" at bounding box center [484, 178] width 239 height 22
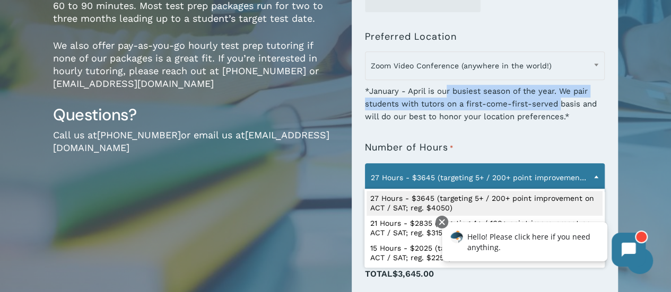
scroll to position [318, 0]
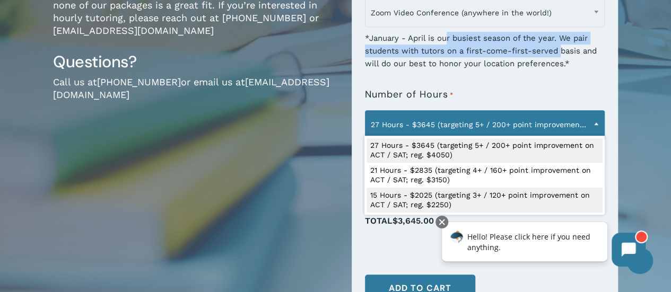
select select "**********"
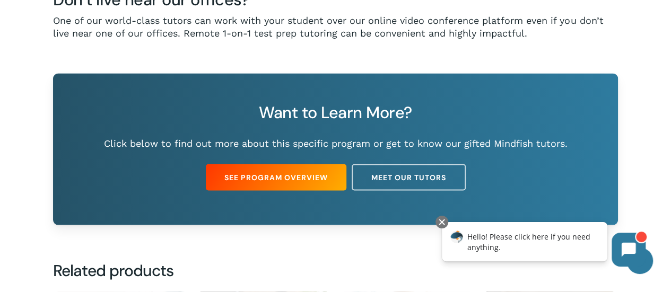
scroll to position [849, 0]
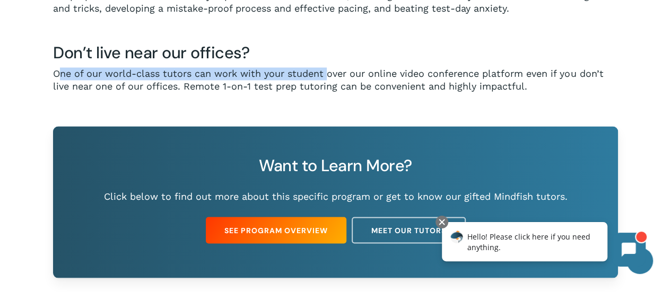
drag, startPoint x: 62, startPoint y: 74, endPoint x: 327, endPoint y: 71, distance: 265.8
click at [327, 71] on p "One of our world-class tutors can work with your student over our online video …" at bounding box center [335, 79] width 565 height 25
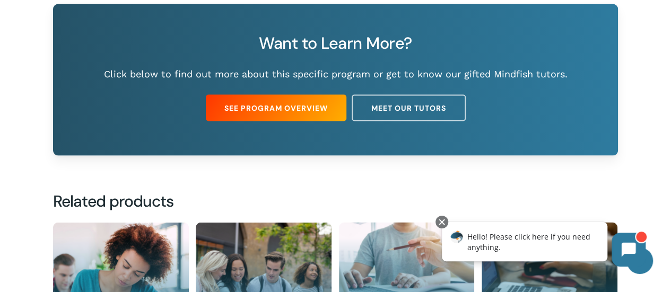
scroll to position [955, 0]
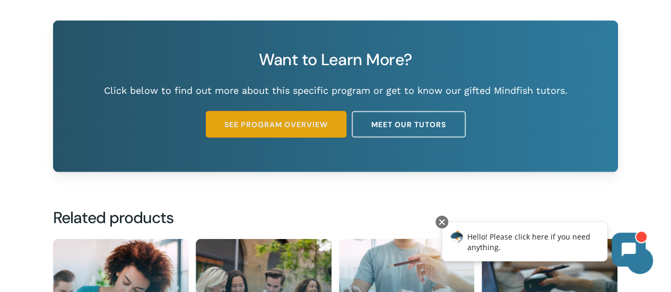
click at [286, 117] on link "See Program Overview" at bounding box center [276, 124] width 141 height 27
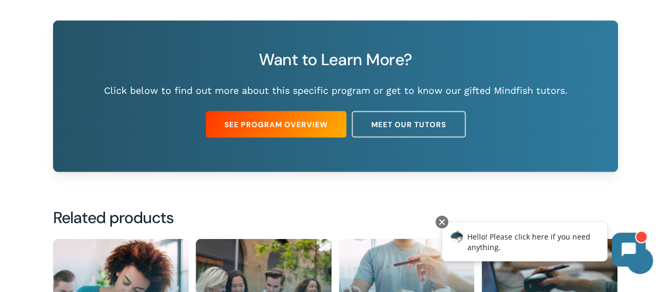
scroll to position [953, 0]
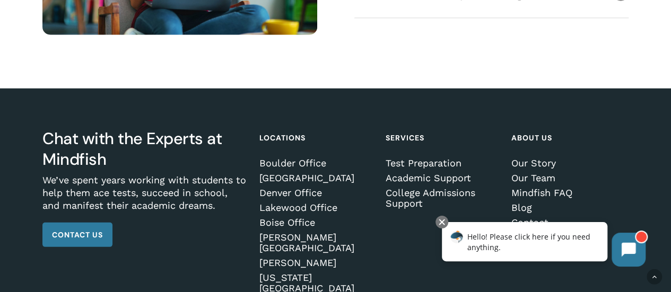
scroll to position [1520, 0]
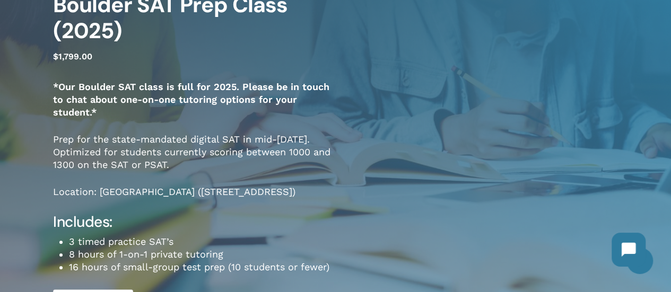
scroll to position [265, 0]
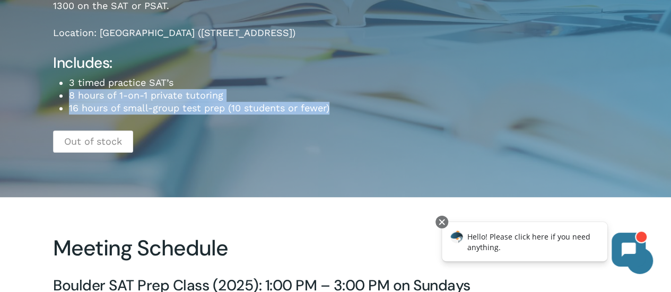
drag, startPoint x: 71, startPoint y: 100, endPoint x: 355, endPoint y: 111, distance: 284.0
